Goal: Task Accomplishment & Management: Complete application form

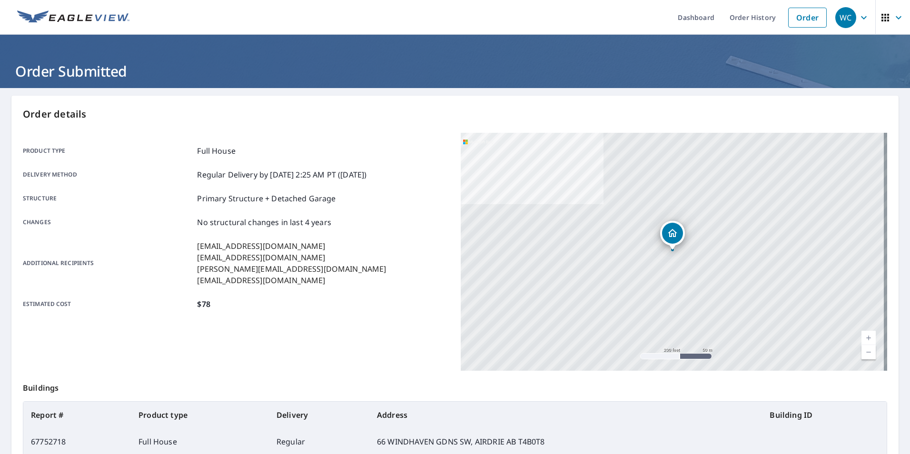
scroll to position [48, 0]
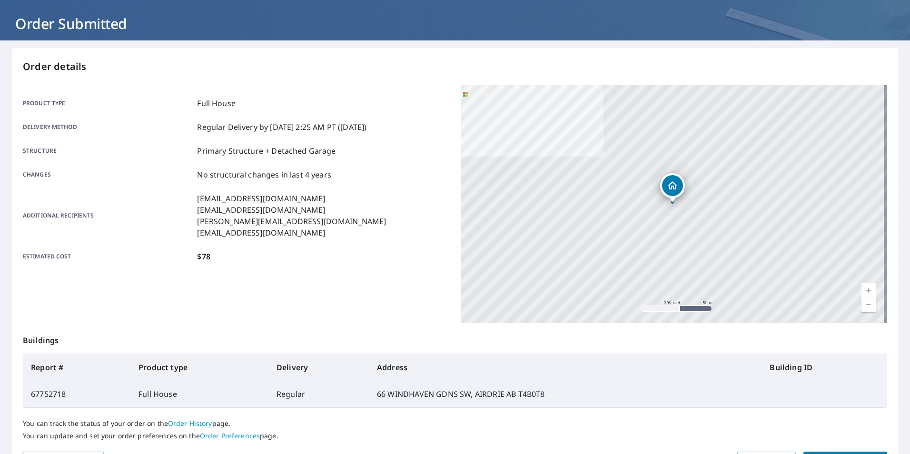
click at [42, 22] on h1 "Order Submitted" at bounding box center [455, 24] width 888 height 20
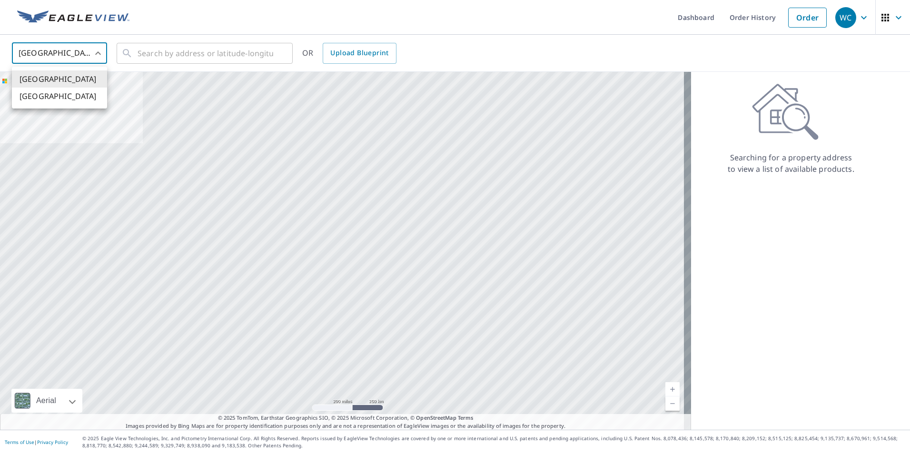
click at [74, 51] on body "WC WC Dashboard Order History Order WC United States US ​ ​ OR Upload Blueprint…" at bounding box center [455, 227] width 910 height 454
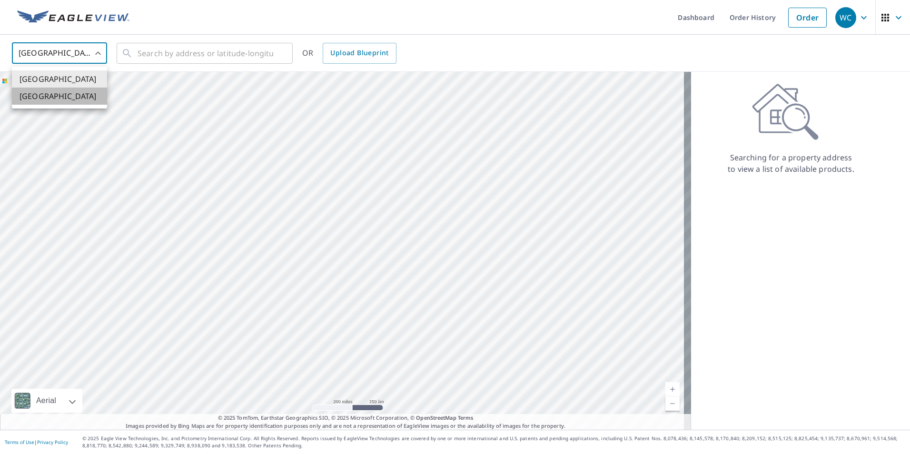
click at [63, 91] on li "[GEOGRAPHIC_DATA]" at bounding box center [59, 96] width 95 height 17
type input "CA"
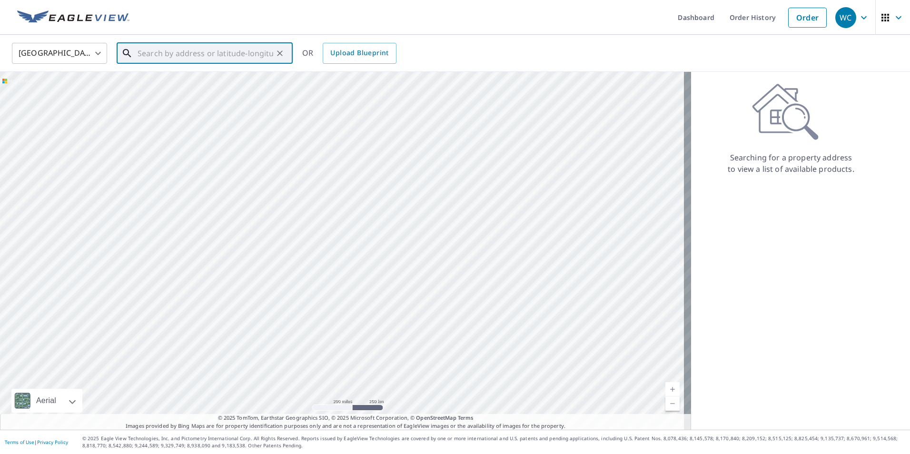
click at [170, 52] on input "text" at bounding box center [206, 53] width 136 height 27
paste input "002000000990833"
drag, startPoint x: 224, startPoint y: 52, endPoint x: 116, endPoint y: 48, distance: 108.6
click at [116, 48] on div "Canada CA ​ 002000000990833 ​ Match not found OR Upload Blueprint" at bounding box center [452, 53] width 894 height 22
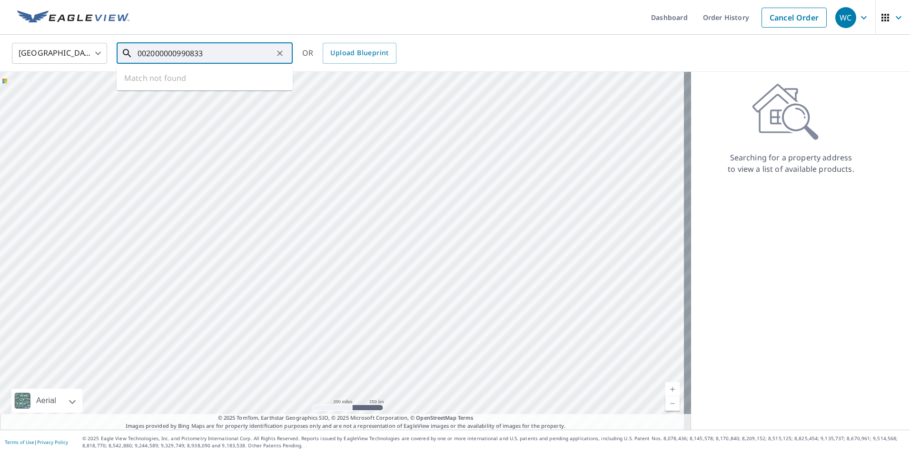
paste input "[STREET_ADDRESS][PERSON_NAME]"
click at [220, 85] on span "910 [PERSON_NAME] CRT SASKATOON SK S7W0C7" at bounding box center [211, 86] width 150 height 23
type input "910 [PERSON_NAME] CRT SASKATOON SK S7W0C7"
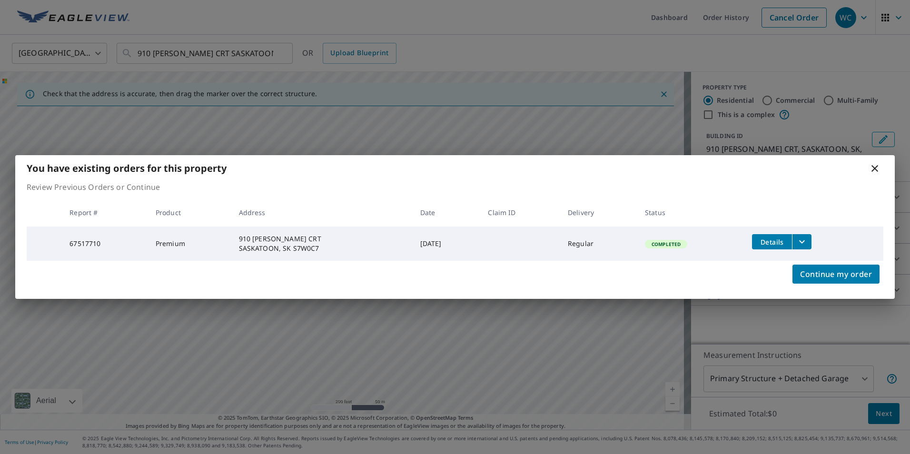
click at [877, 165] on icon at bounding box center [874, 168] width 11 height 11
